Goal: Communication & Community: Answer question/provide support

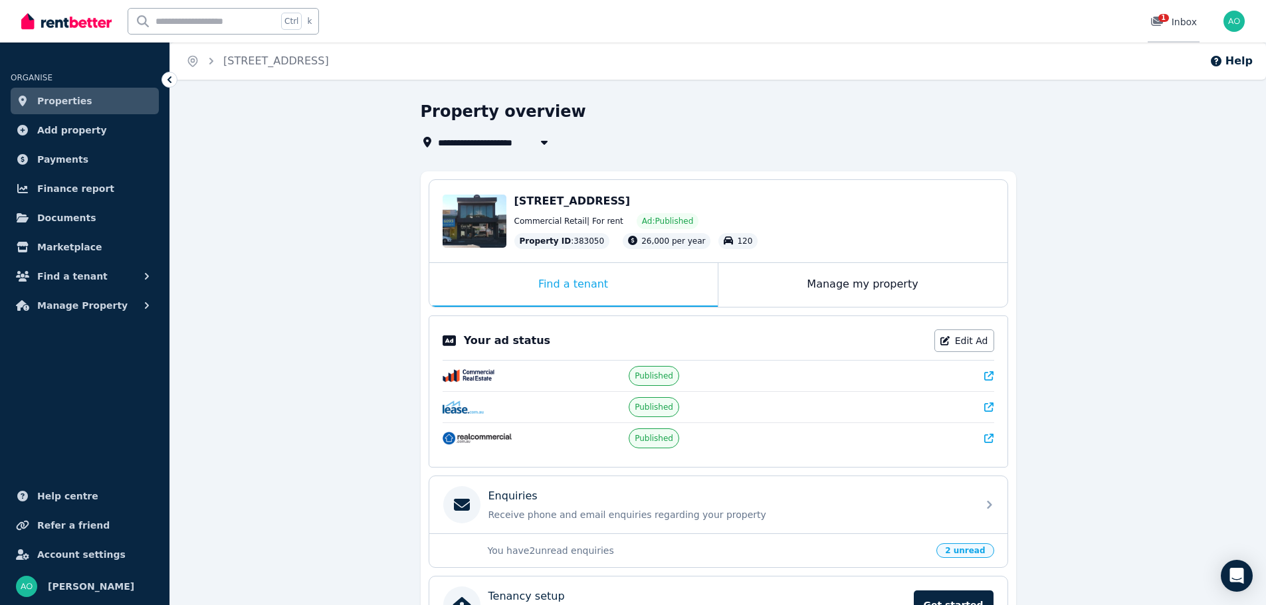
click at [1155, 21] on icon at bounding box center [1157, 21] width 12 height 9
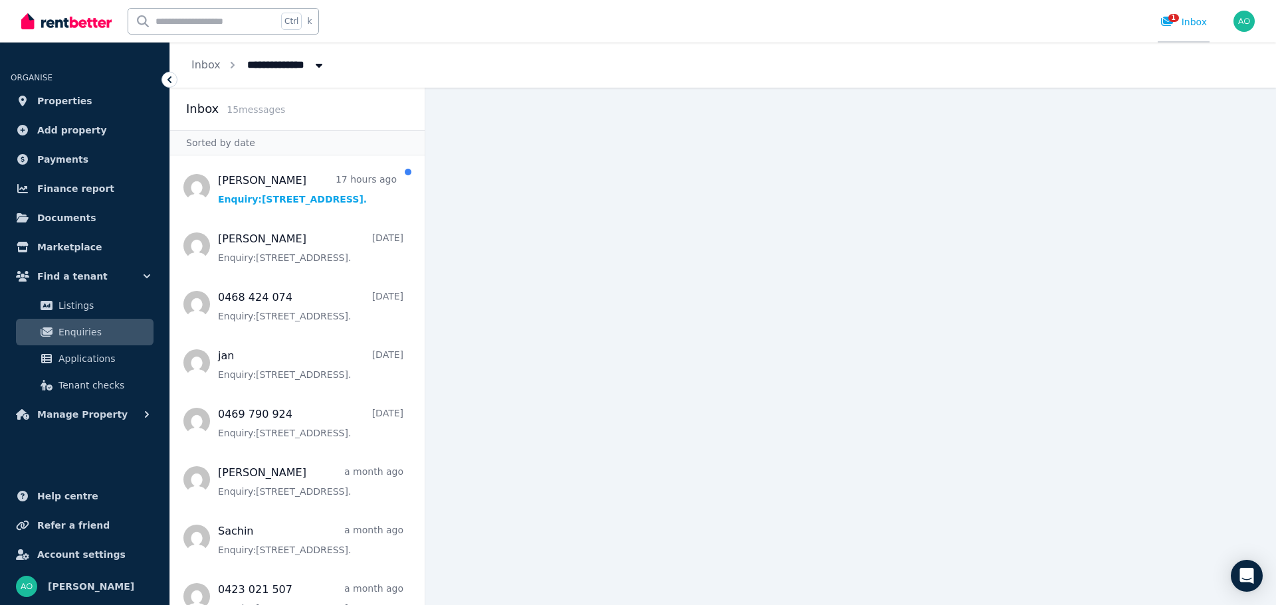
click at [1171, 21] on span "1" at bounding box center [1173, 18] width 11 height 8
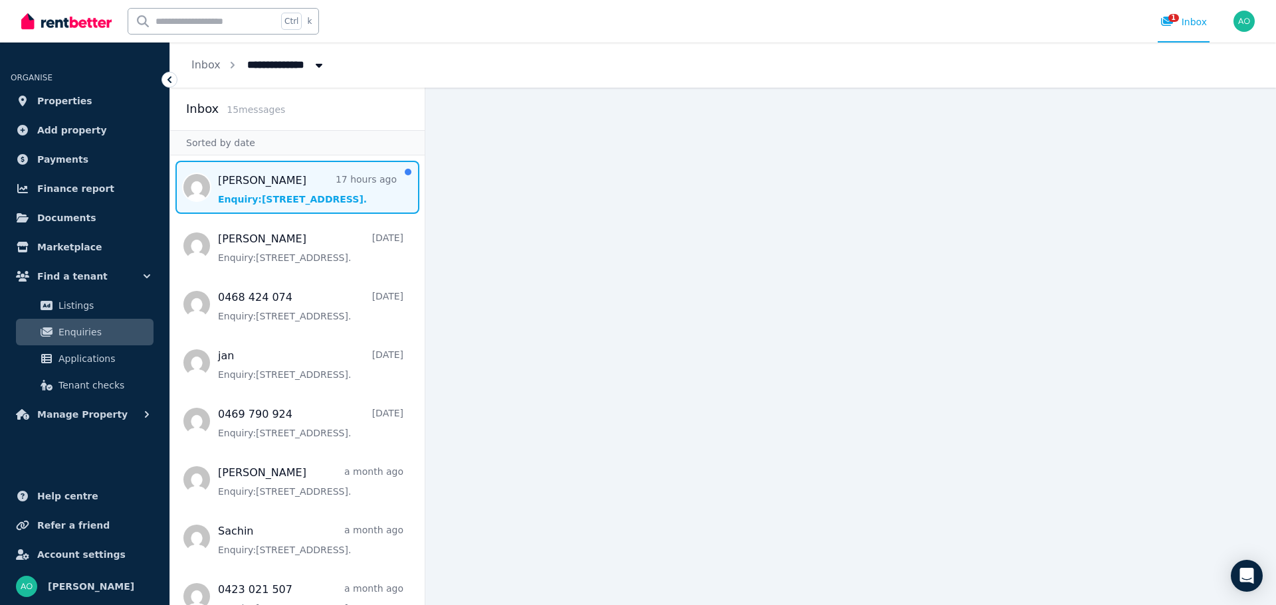
click at [288, 188] on span "Message list" at bounding box center [297, 187] width 254 height 53
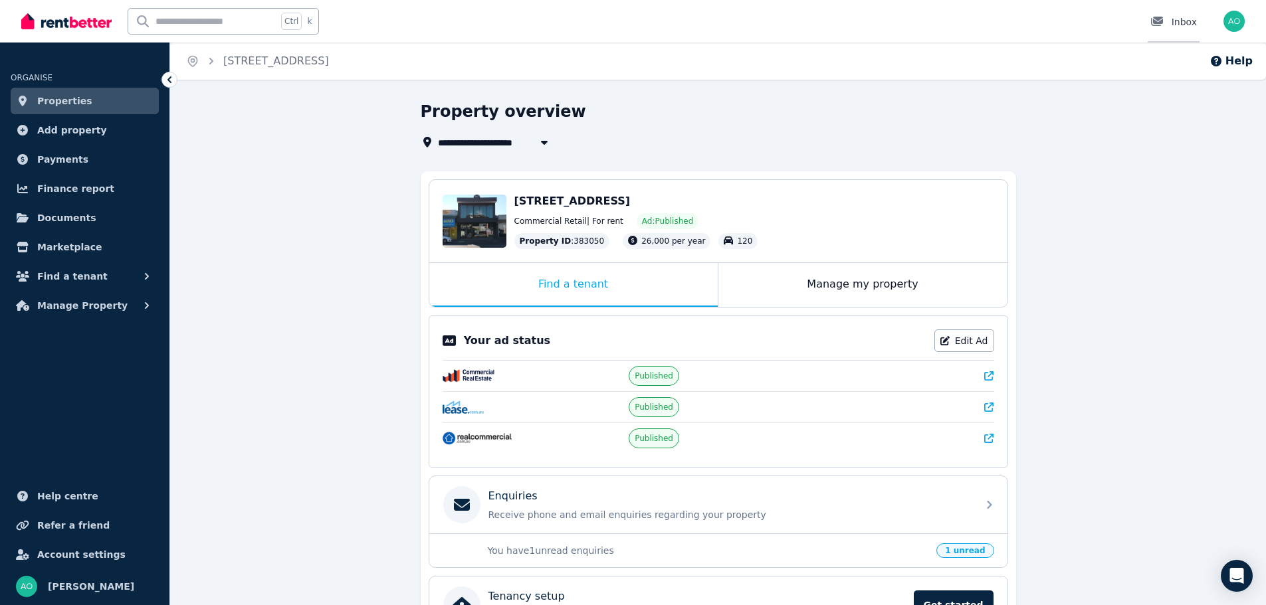
click at [1182, 21] on div "Inbox" at bounding box center [1173, 21] width 47 height 13
